Goal: Navigation & Orientation: Find specific page/section

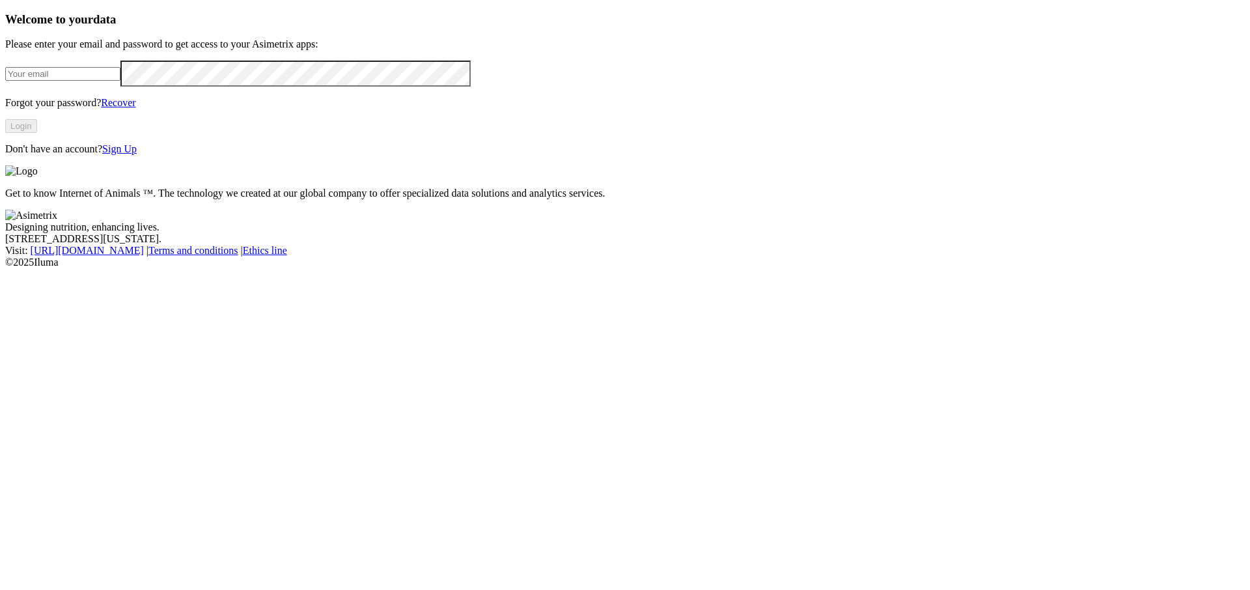
type input "[PERSON_NAME][EMAIL_ADDRESS][DOMAIN_NAME]"
click at [189, 155] on div "Welcome to your data Please enter your email and password to get access to your…" at bounding box center [624, 83] width 1239 height 143
click at [37, 133] on button "Login" at bounding box center [21, 126] width 32 height 14
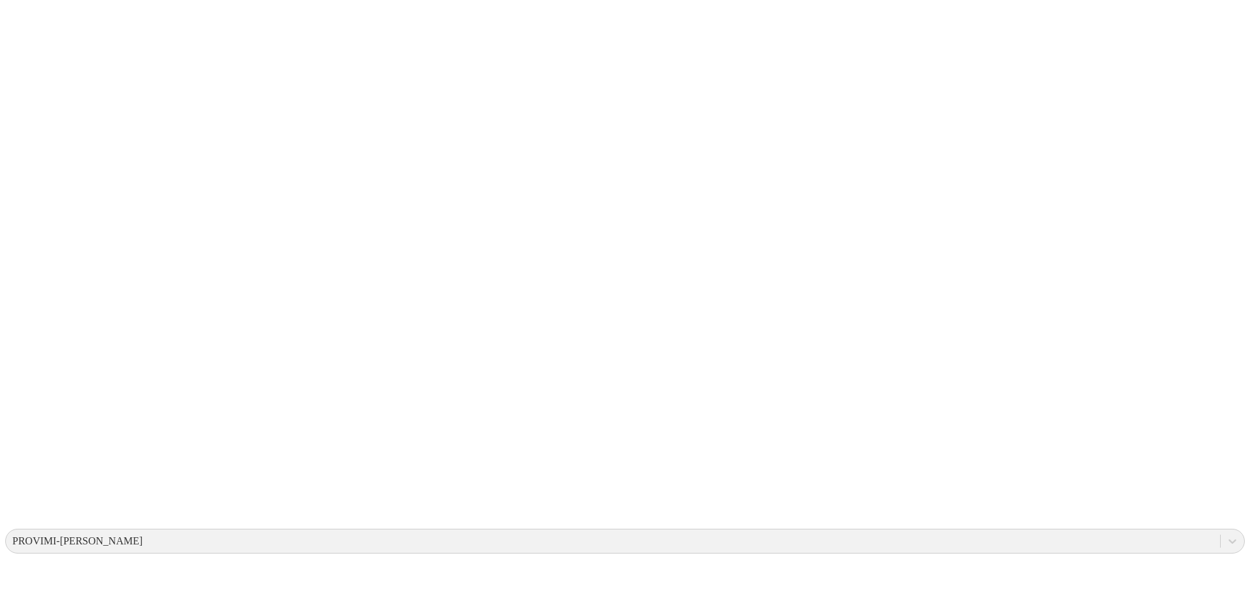
click at [979, 531] on div "PROVIMI-[PERSON_NAME]" at bounding box center [613, 541] width 1214 height 20
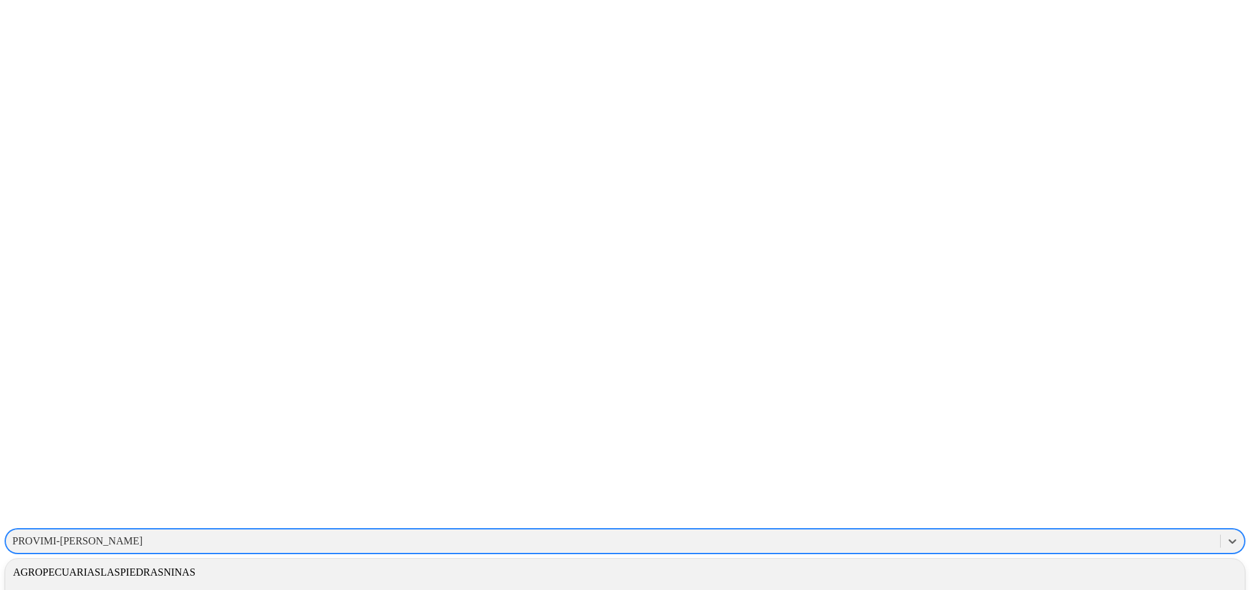
click at [993, 561] on div "AGROPECUARIASLASPIEDRASNINAS" at bounding box center [624, 572] width 1239 height 22
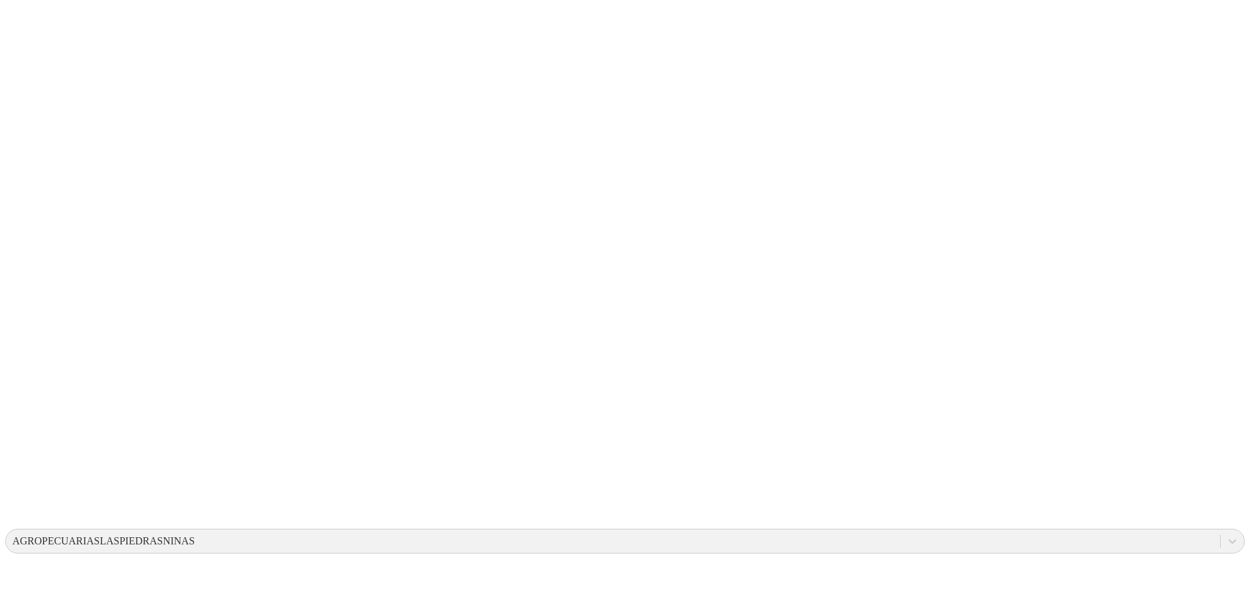
drag, startPoint x: 791, startPoint y: 175, endPoint x: 856, endPoint y: 225, distance: 81.6
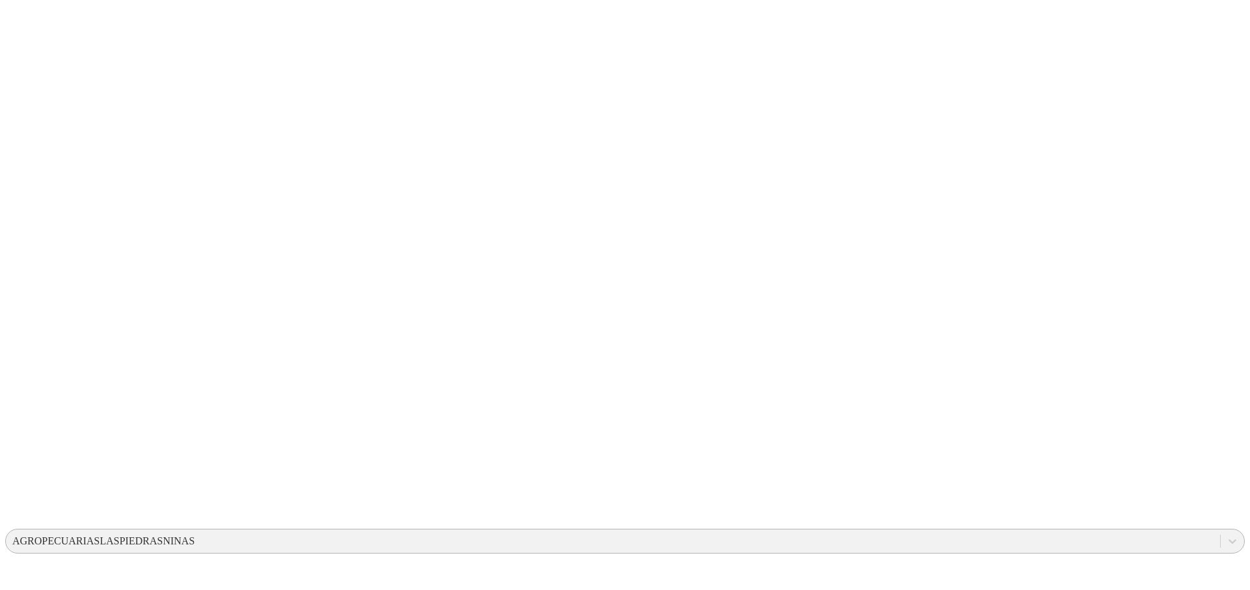
click at [195, 535] on div "AGROPECUARIASLASPIEDRASNINAS" at bounding box center [103, 541] width 182 height 12
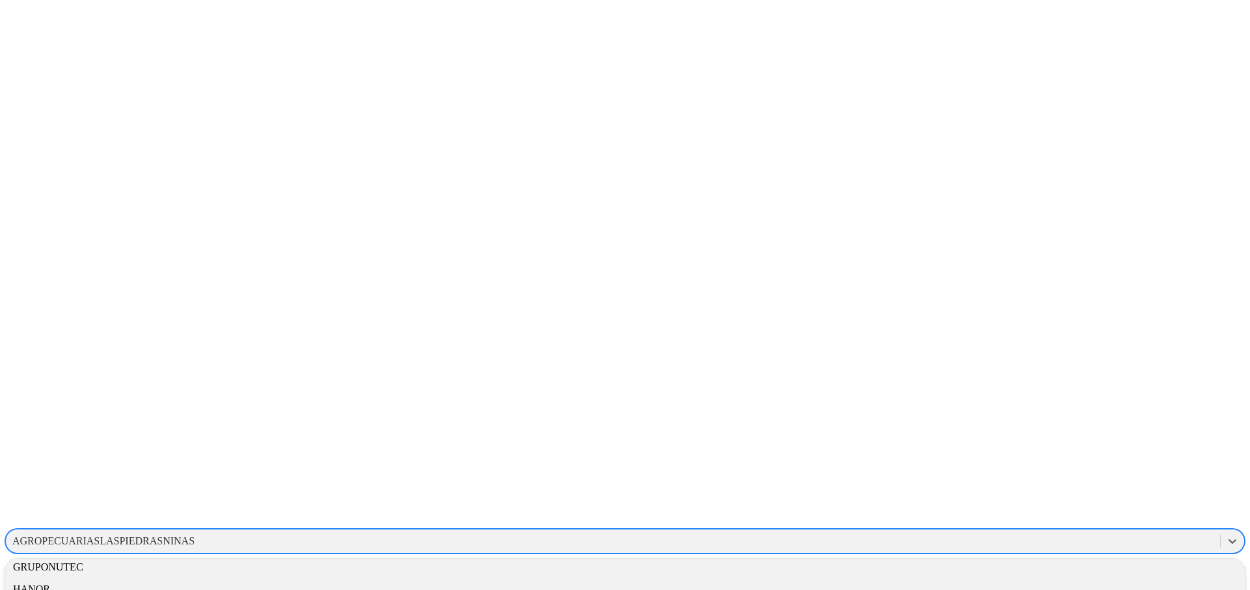
scroll to position [409, 0]
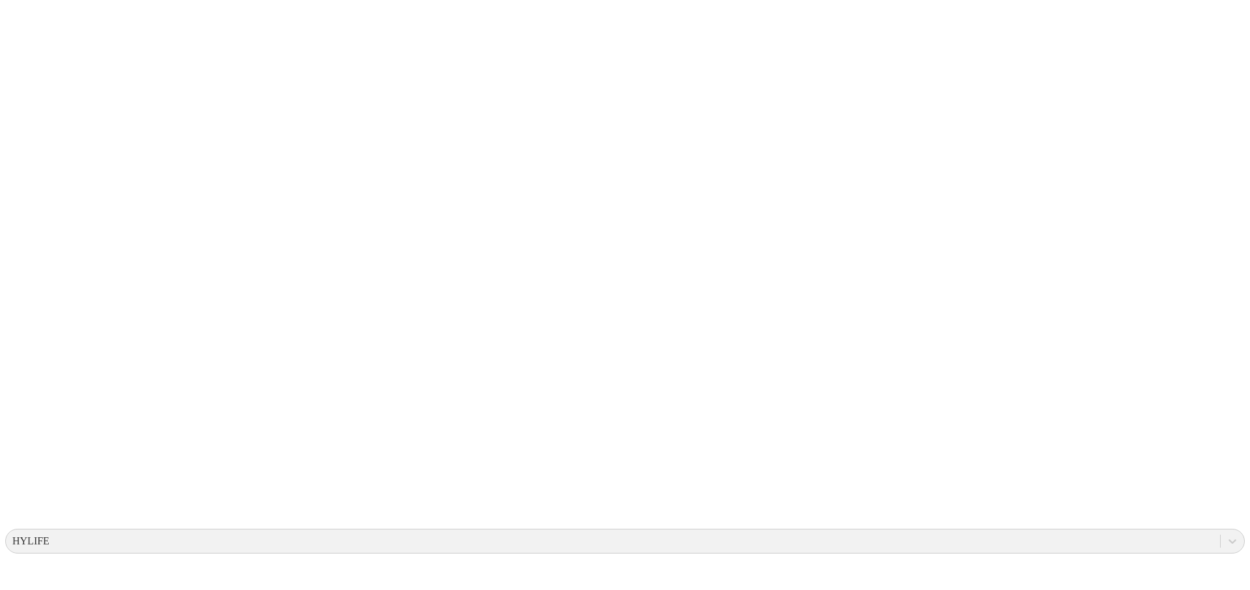
click at [1228, 539] on icon at bounding box center [1232, 541] width 8 height 5
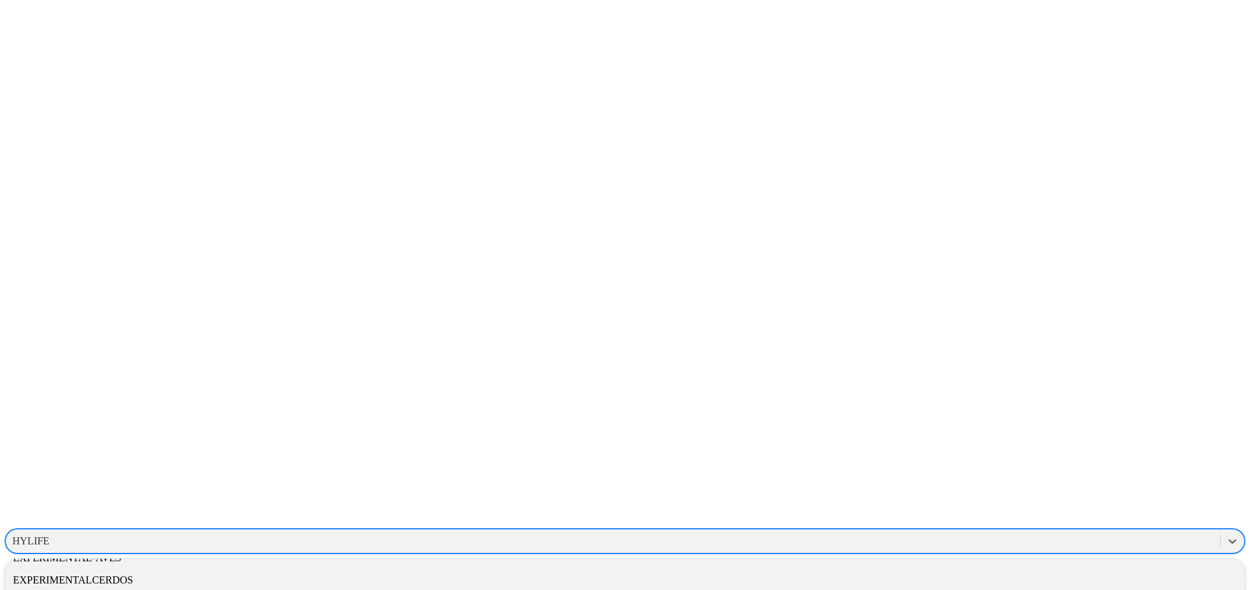
scroll to position [773, 0]
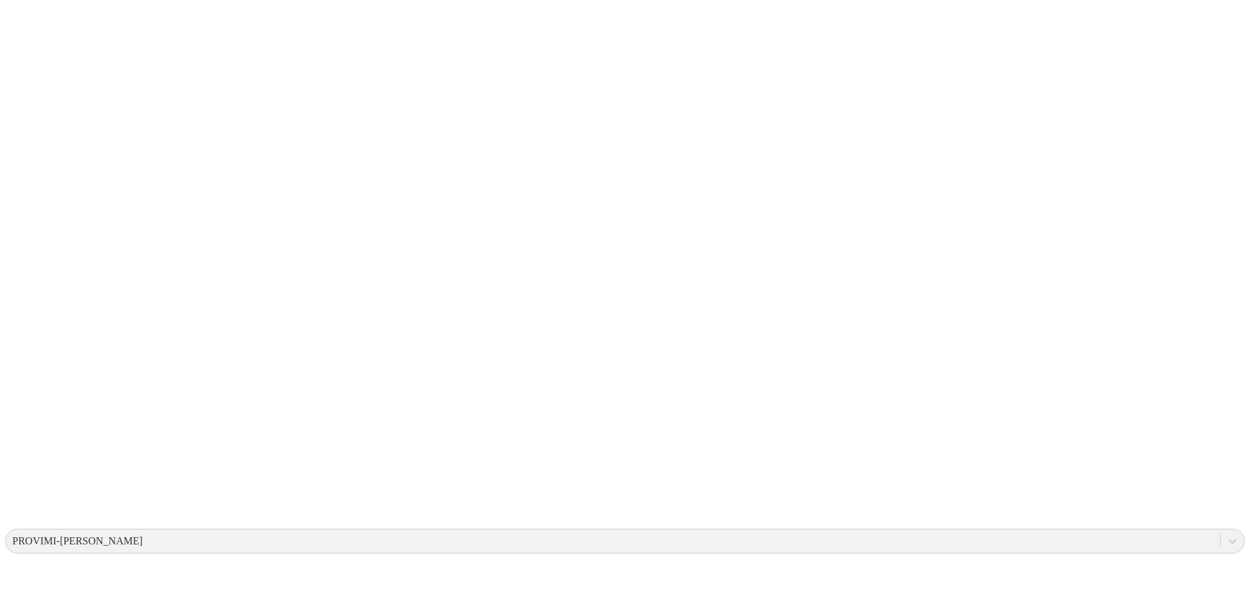
drag, startPoint x: 405, startPoint y: 274, endPoint x: 521, endPoint y: 321, distance: 124.4
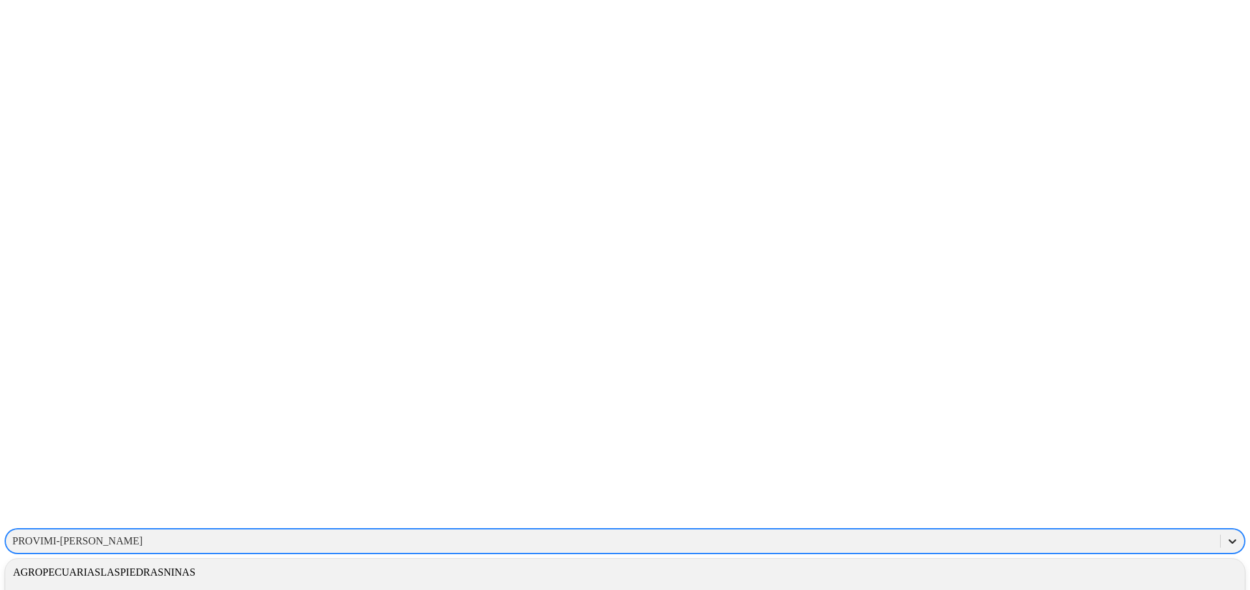
click at [1220, 529] on div at bounding box center [1231, 540] width 23 height 23
click at [1064, 577] on div "GRUPONUTEC" at bounding box center [624, 588] width 1239 height 22
